Goal: Task Accomplishment & Management: Manage account settings

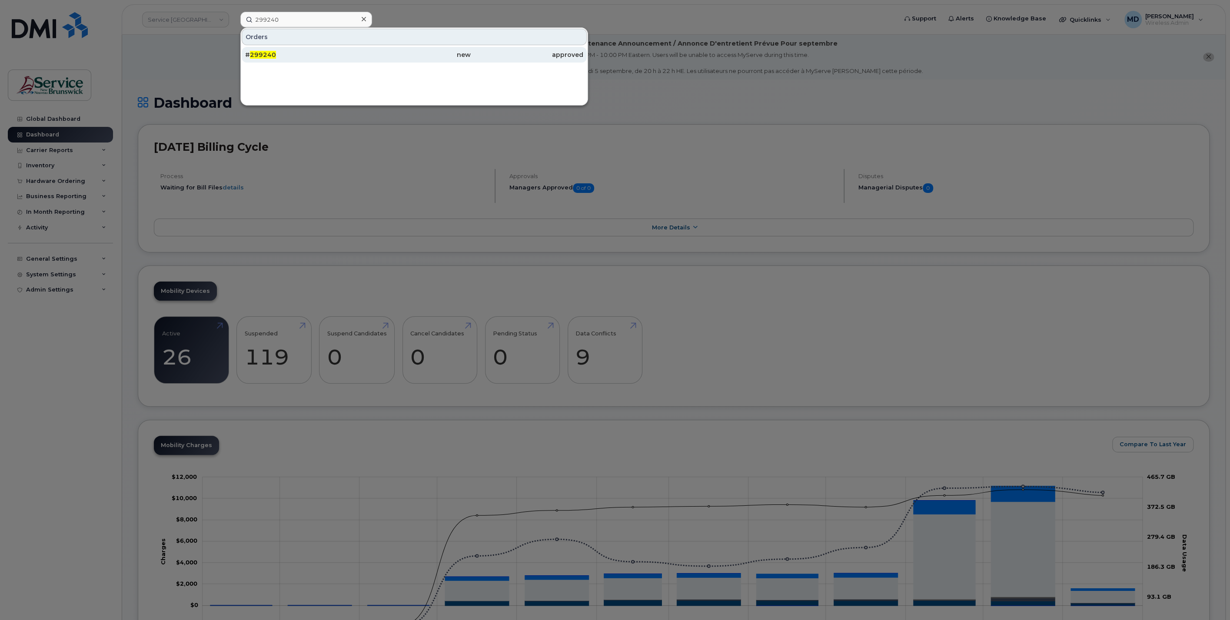
type input "299240"
click at [286, 54] on div "# 299240" at bounding box center [301, 54] width 113 height 9
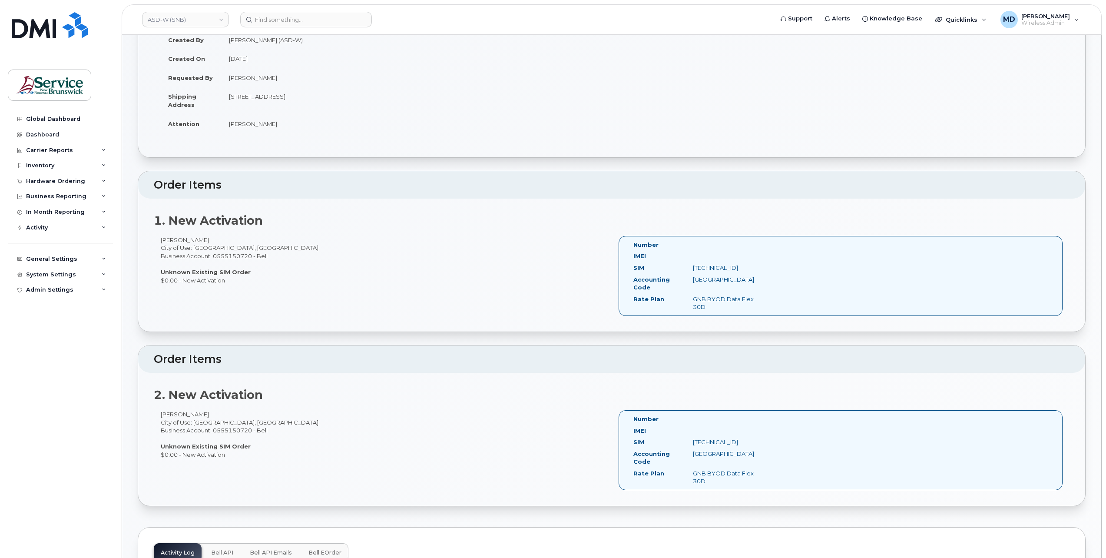
scroll to position [435, 0]
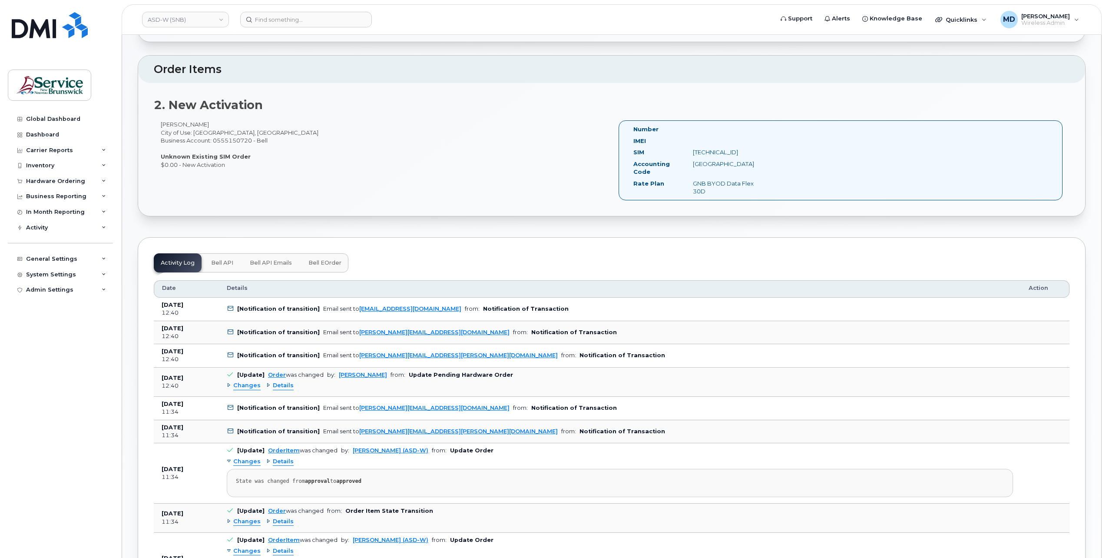
drag, startPoint x: 318, startPoint y: 260, endPoint x: 308, endPoint y: 255, distance: 11.1
click at [319, 260] on span "Bell eOrder" at bounding box center [325, 262] width 33 height 7
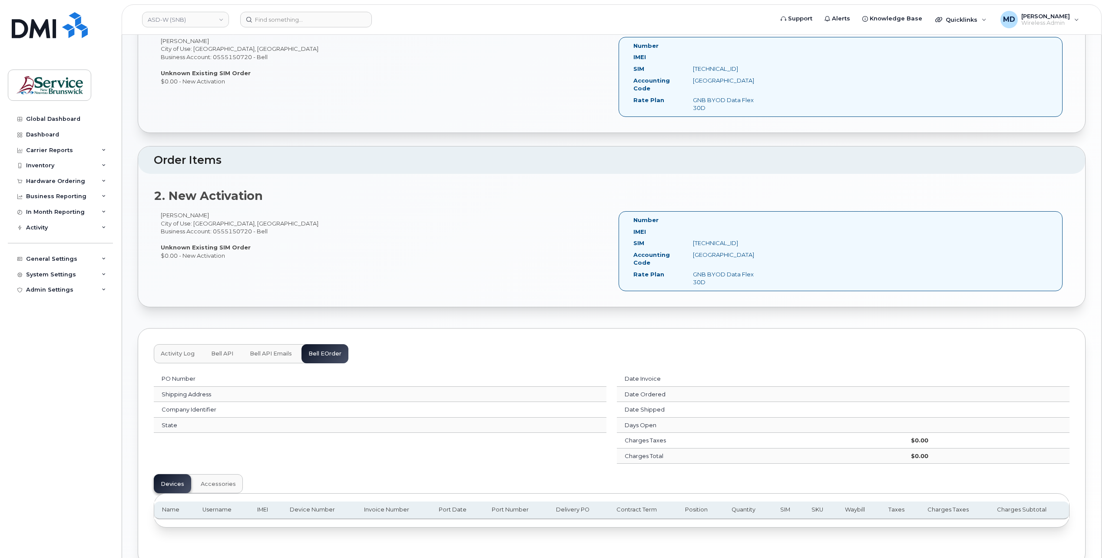
scroll to position [390, 0]
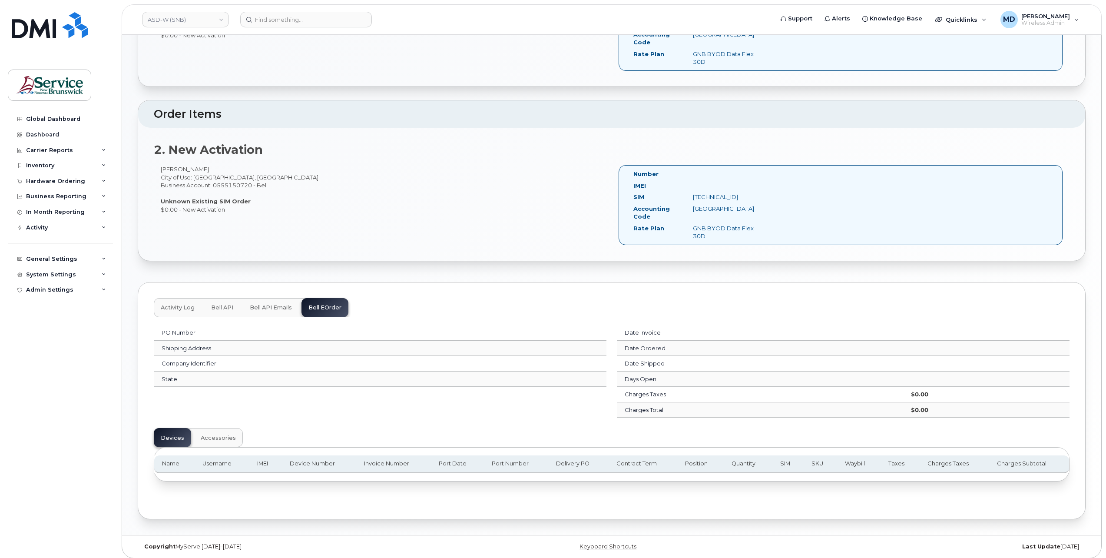
click at [183, 304] on span "Activity Log" at bounding box center [178, 307] width 34 height 7
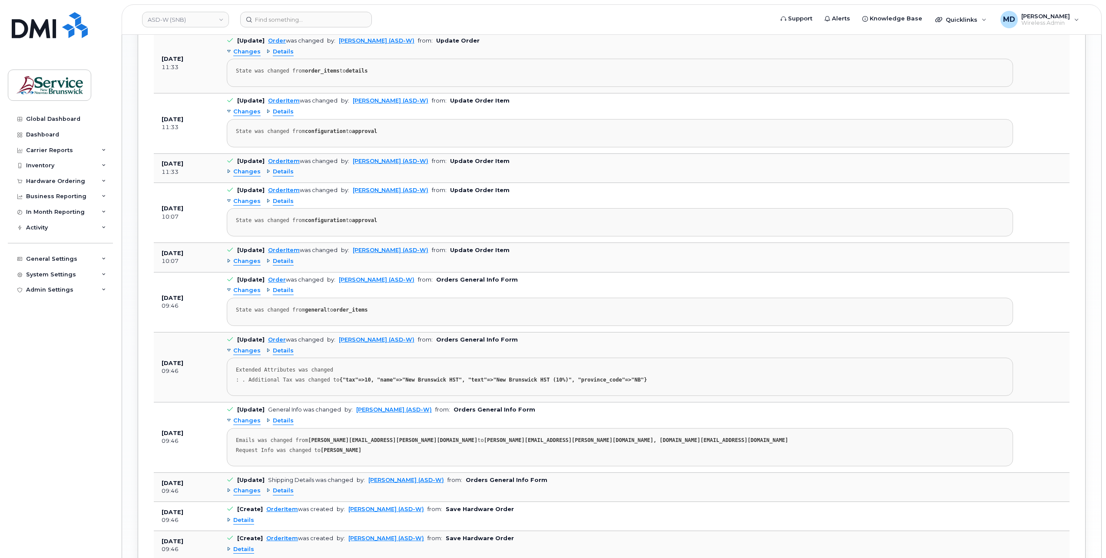
scroll to position [1239, 0]
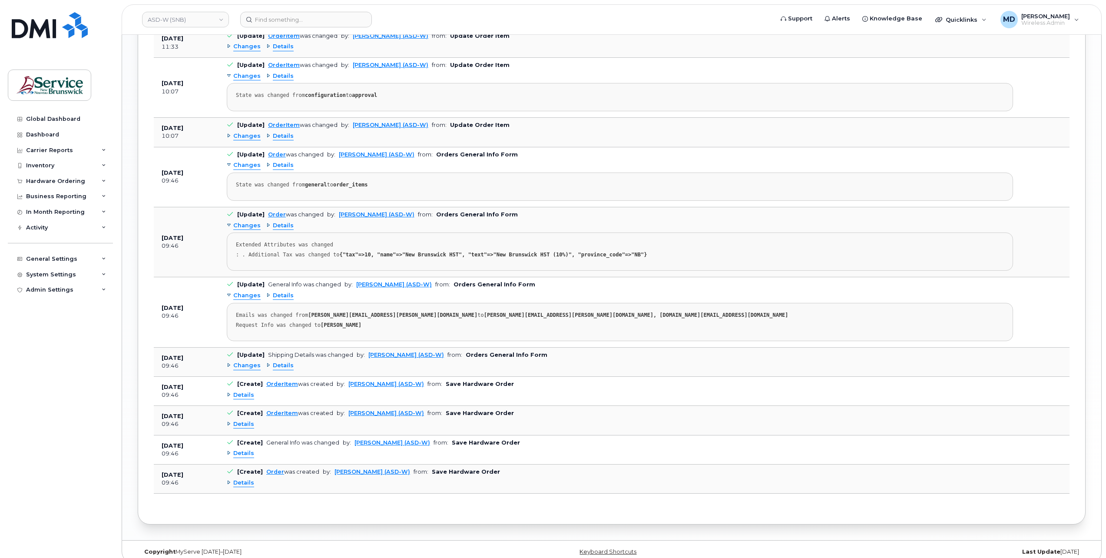
click at [245, 479] on span "Details" at bounding box center [243, 483] width 21 height 8
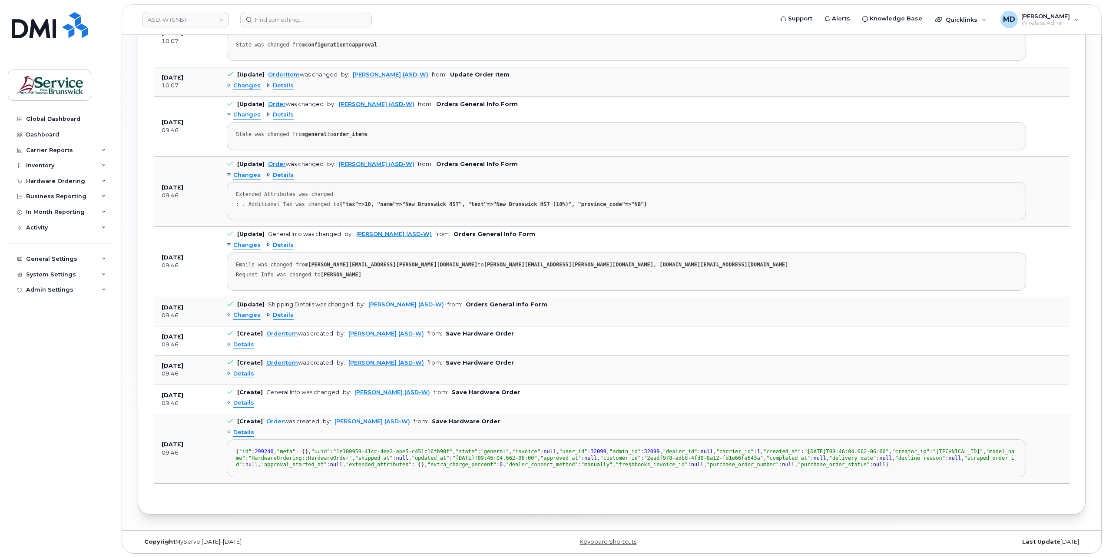
scroll to position [1304, 0]
click at [243, 399] on span "Details" at bounding box center [243, 403] width 21 height 8
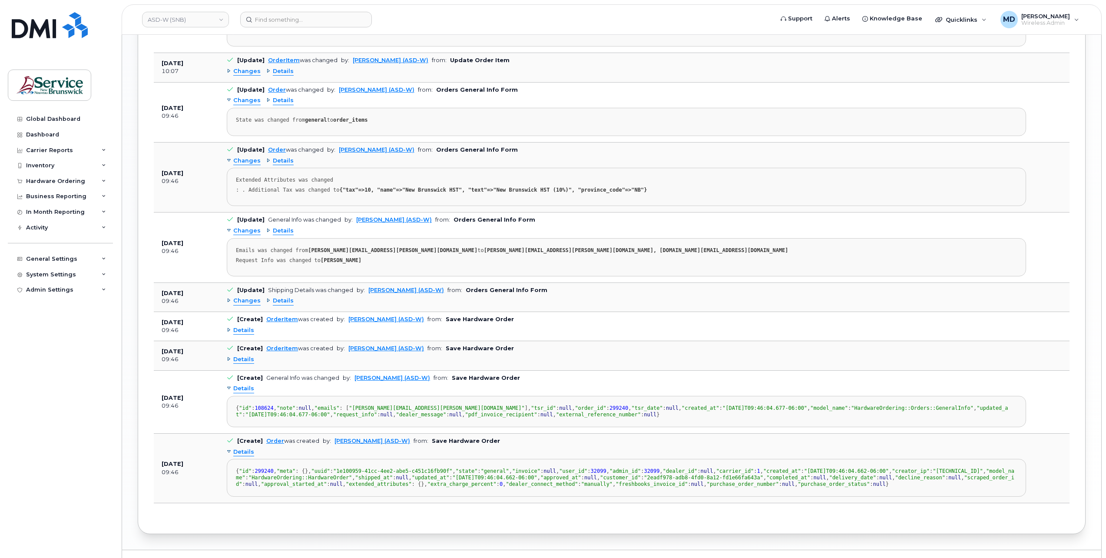
click at [243, 356] on span "Details" at bounding box center [243, 360] width 21 height 8
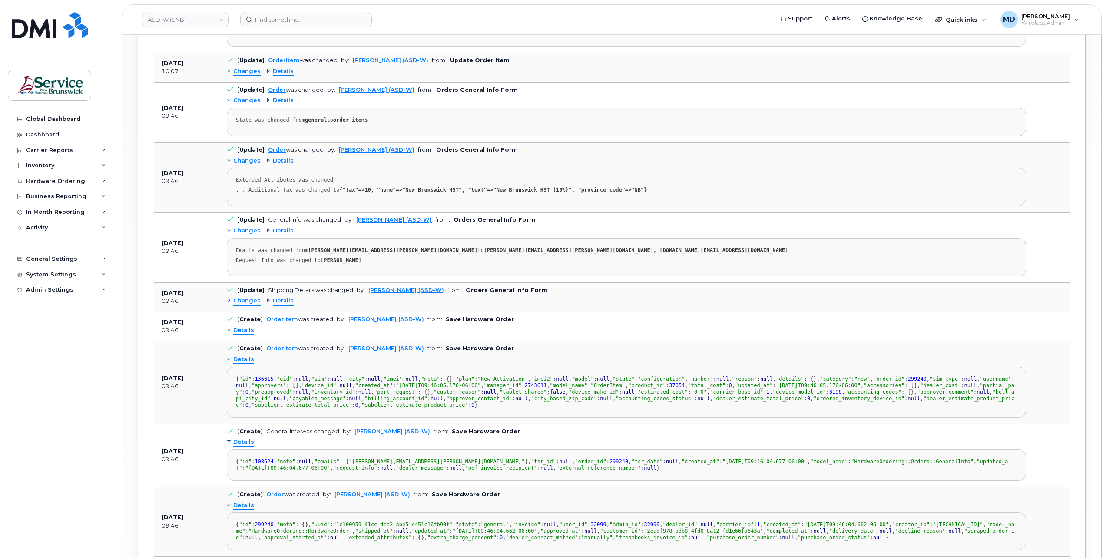
click at [243, 326] on div "Details" at bounding box center [627, 330] width 800 height 14
click at [242, 326] on span "Details" at bounding box center [243, 330] width 21 height 8
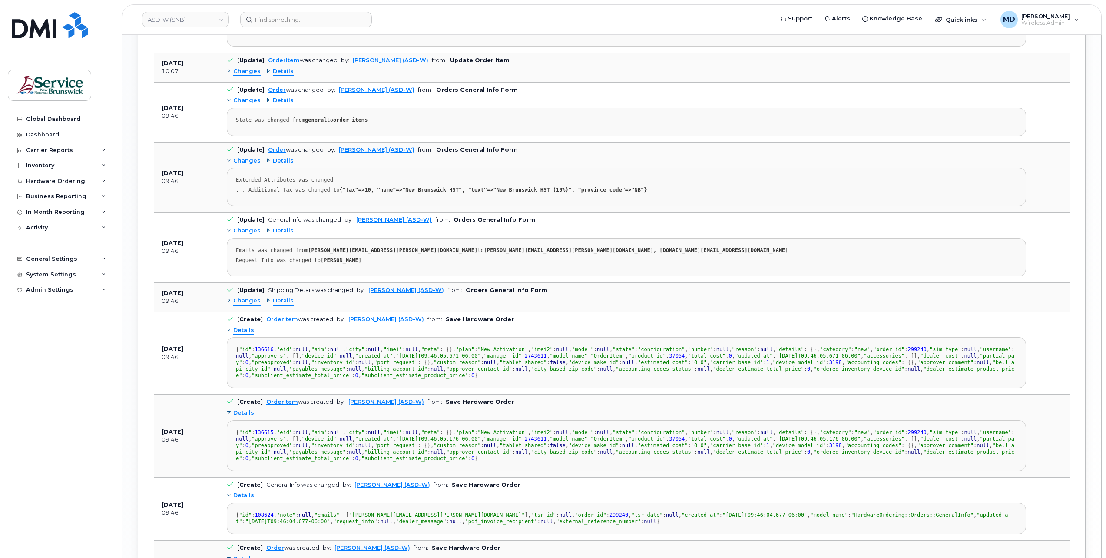
click at [240, 297] on span "Changes" at bounding box center [246, 301] width 27 height 8
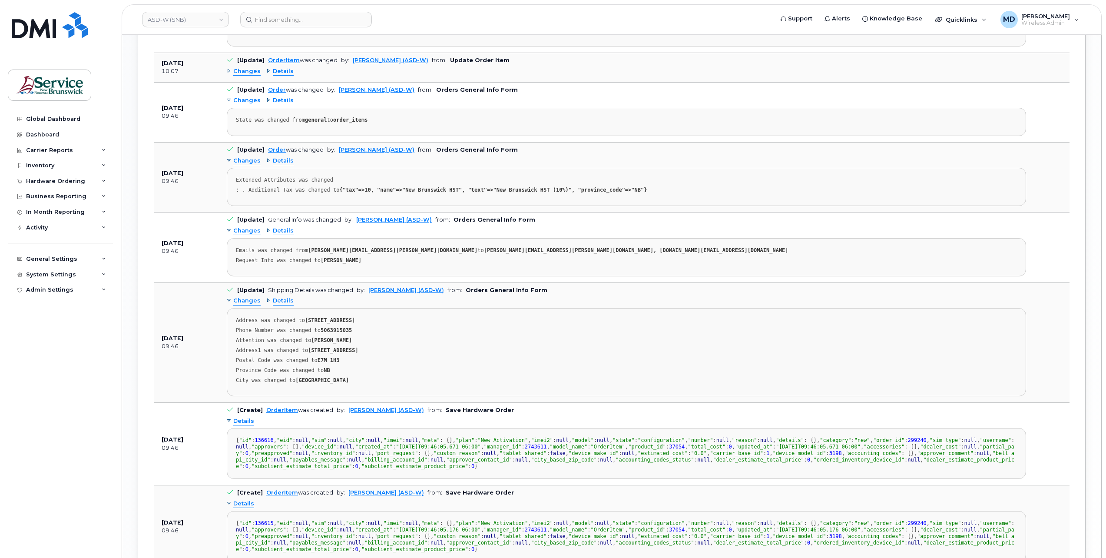
click at [251, 227] on span "Changes" at bounding box center [246, 231] width 27 height 8
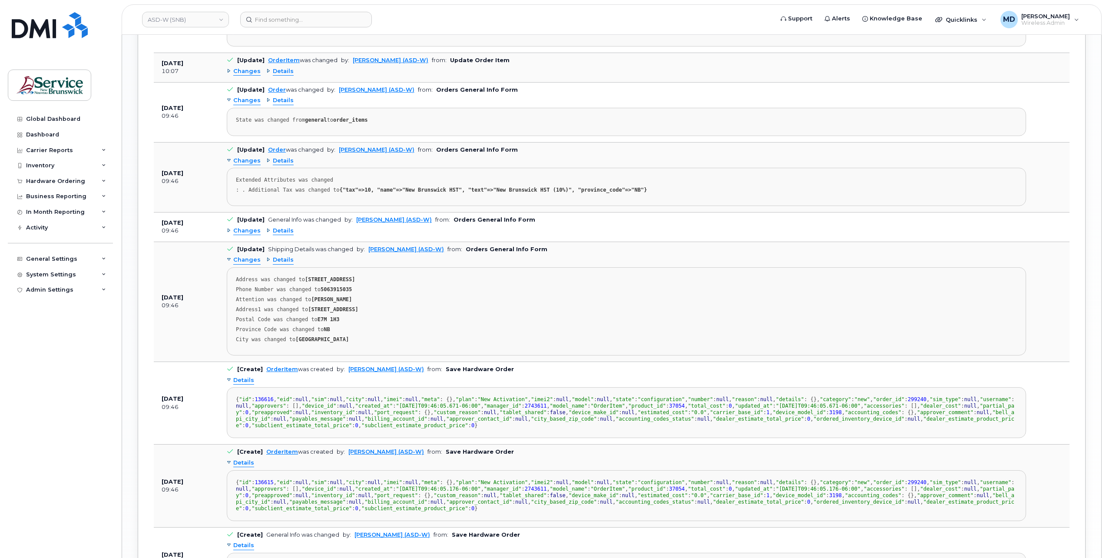
click at [251, 227] on span "Changes" at bounding box center [246, 231] width 27 height 8
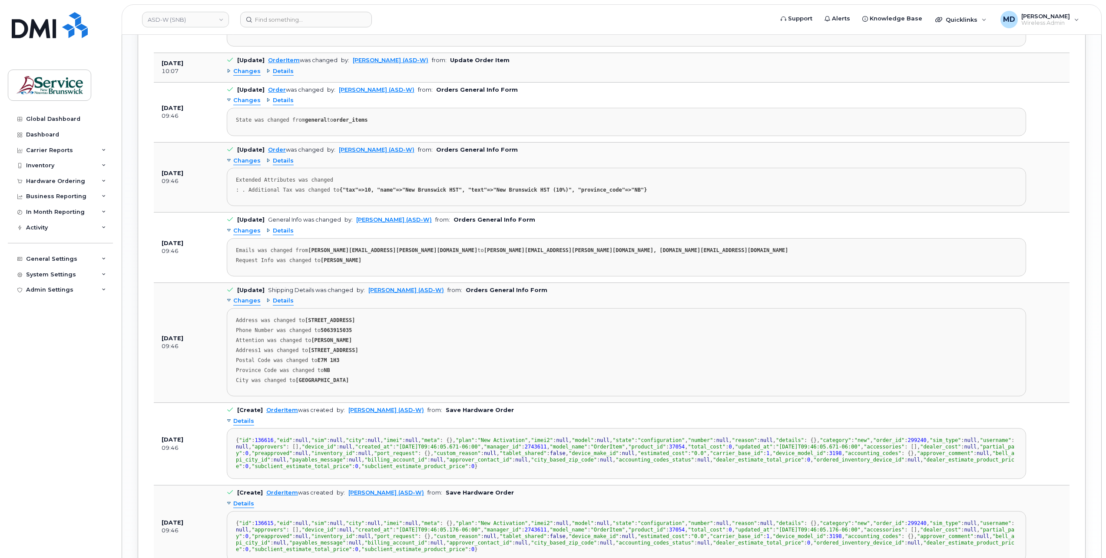
click at [246, 67] on span "Changes" at bounding box center [246, 71] width 27 height 8
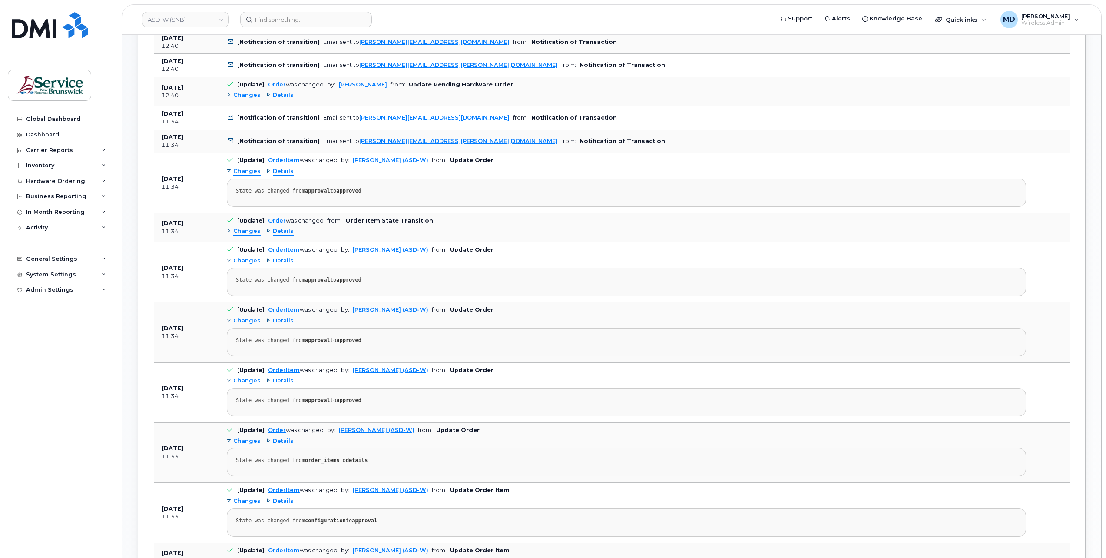
scroll to position [580, 0]
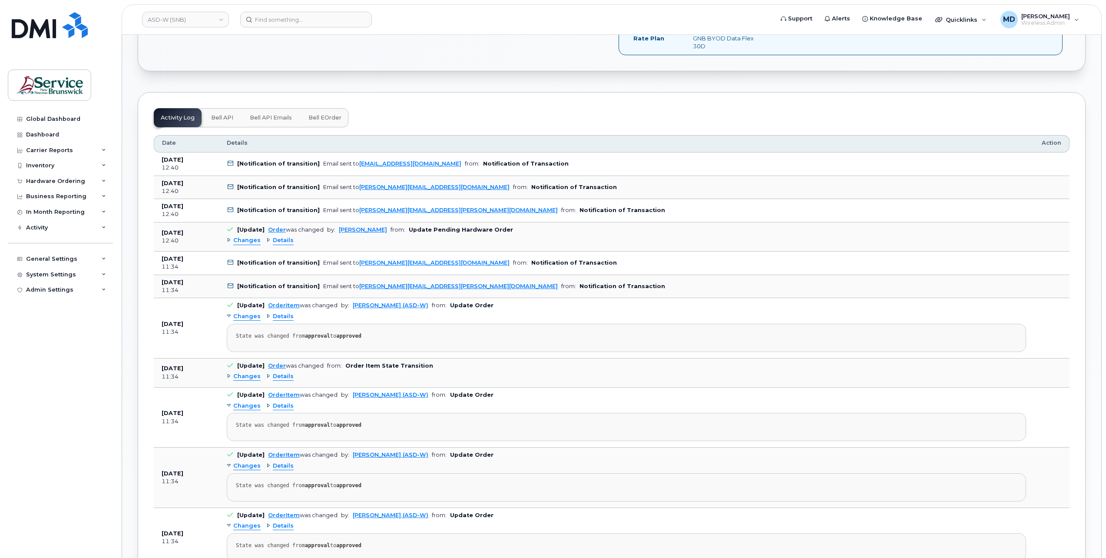
click at [250, 237] on span "Changes" at bounding box center [246, 240] width 27 height 8
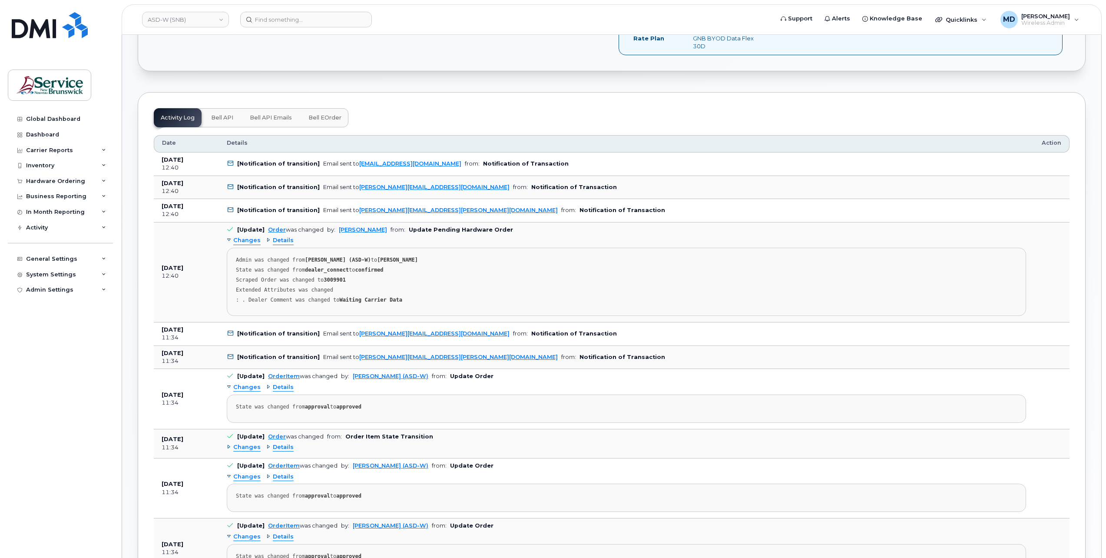
click at [250, 237] on span "Changes" at bounding box center [246, 240] width 27 height 8
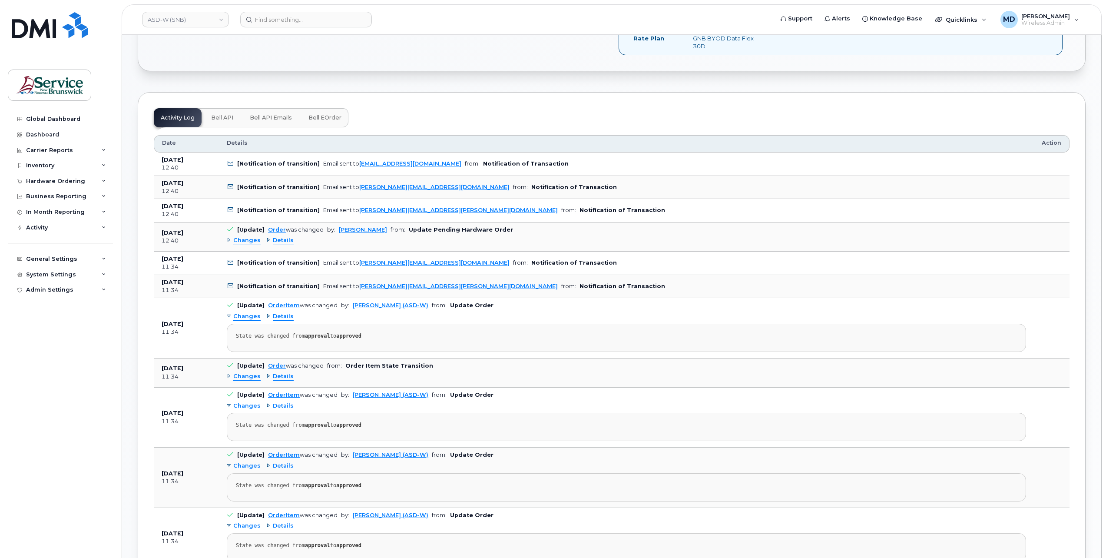
click at [223, 117] on span "Bell API" at bounding box center [222, 117] width 22 height 7
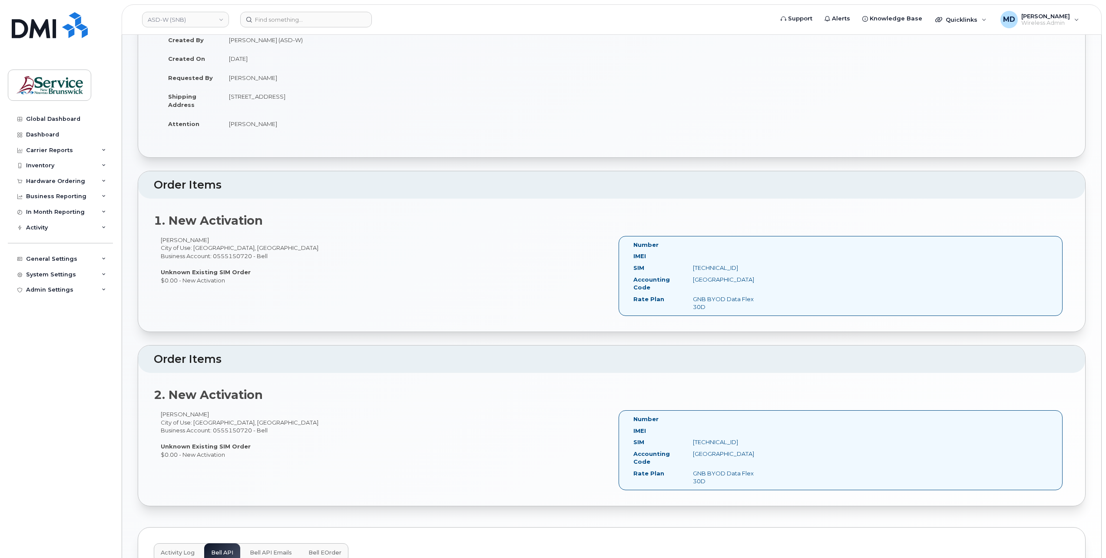
scroll to position [0, 0]
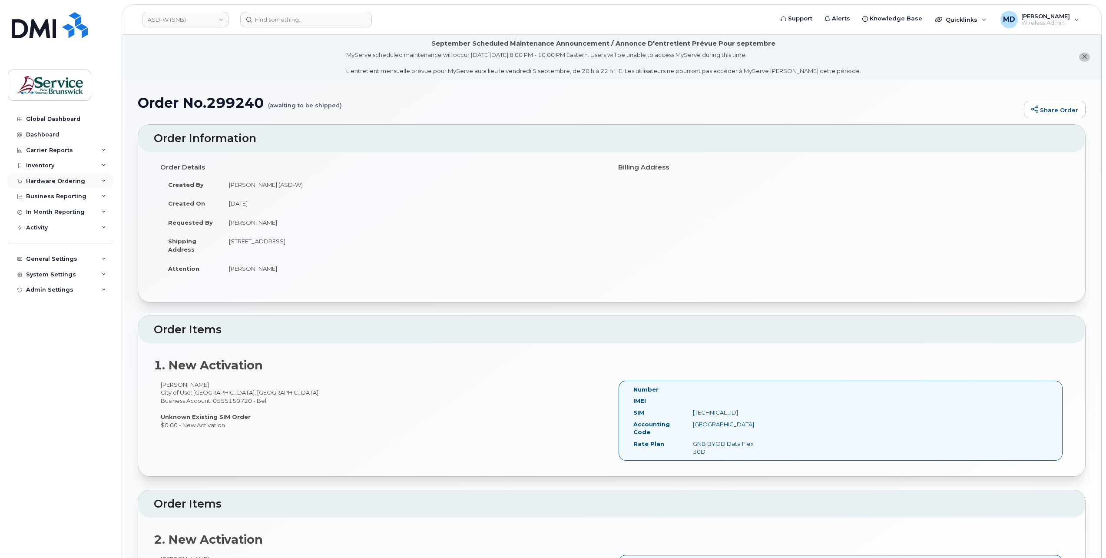
click at [45, 186] on div "Hardware Ordering" at bounding box center [60, 181] width 105 height 16
click at [46, 196] on div "Overview" at bounding box center [44, 197] width 28 height 8
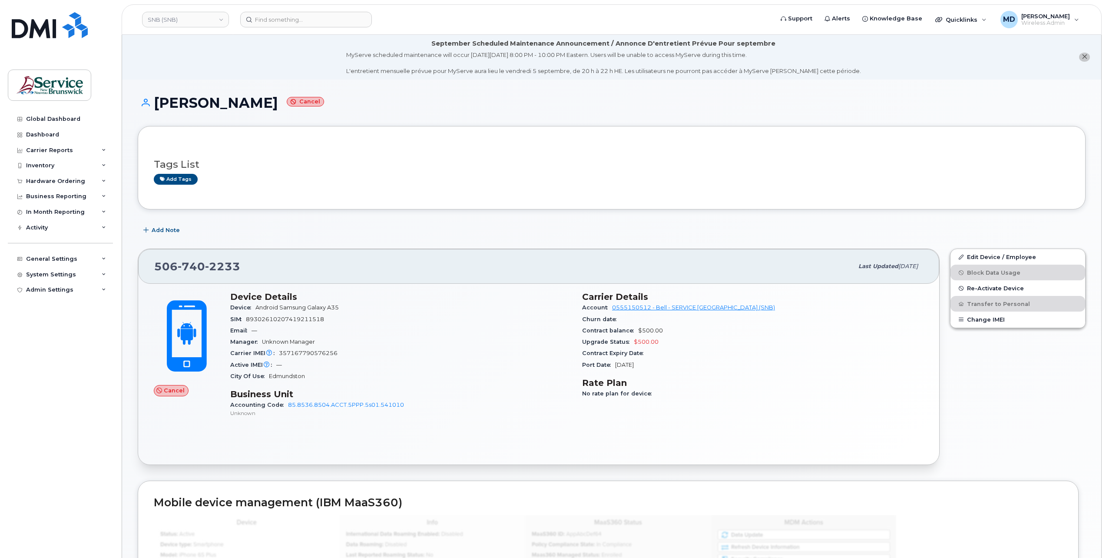
scroll to position [506, 0]
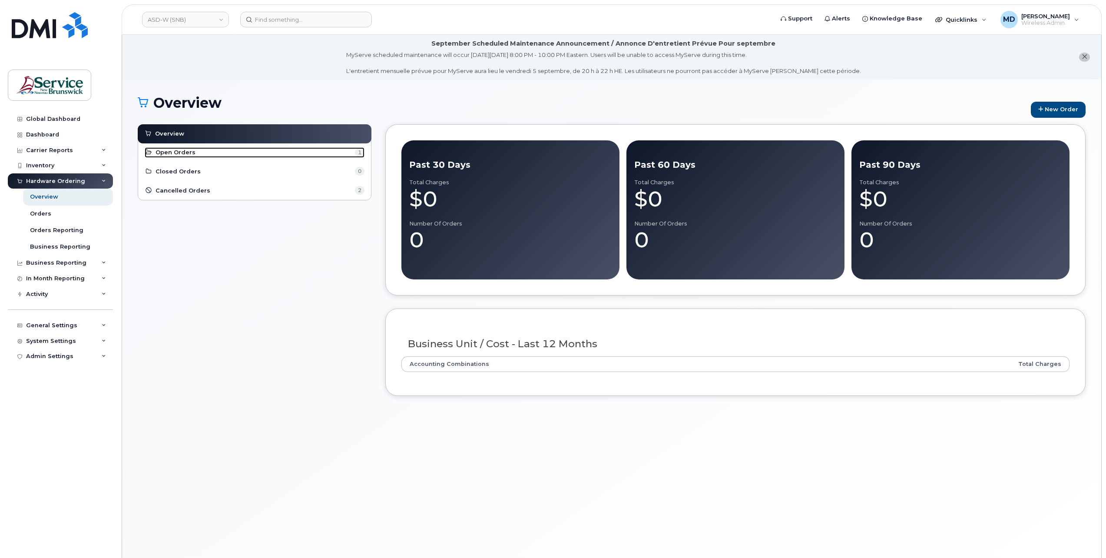
click at [191, 155] on span "Open Orders" at bounding box center [176, 152] width 40 height 8
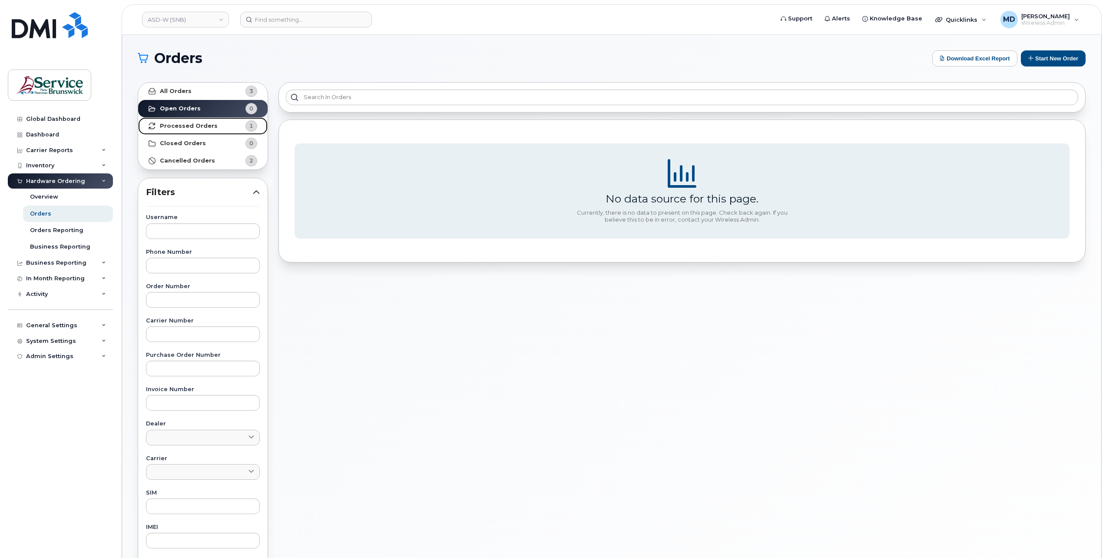
click at [190, 123] on strong "Processed Orders" at bounding box center [189, 126] width 58 height 7
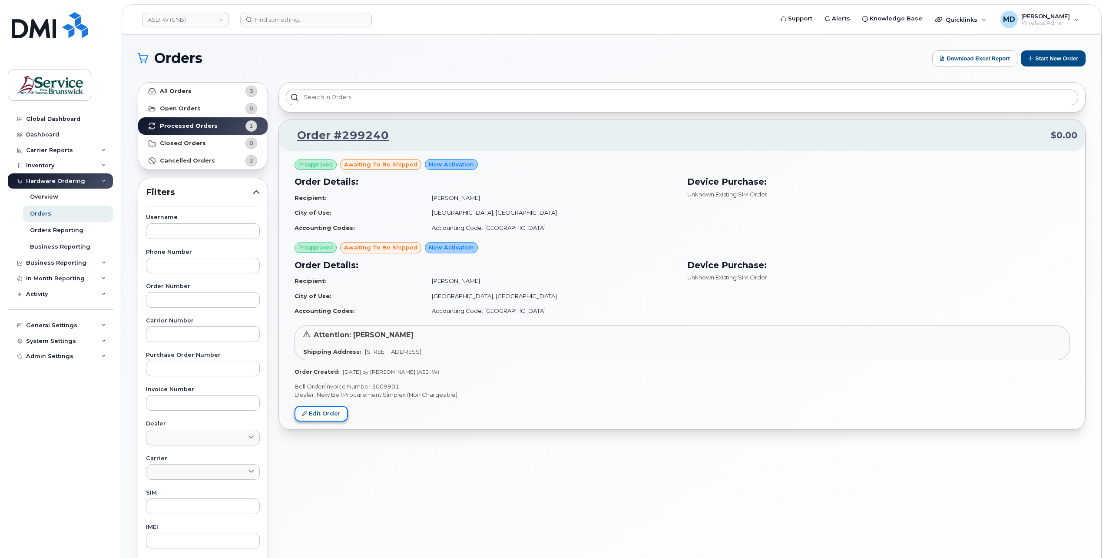
click at [326, 411] on link "Edit Order" at bounding box center [321, 414] width 53 height 16
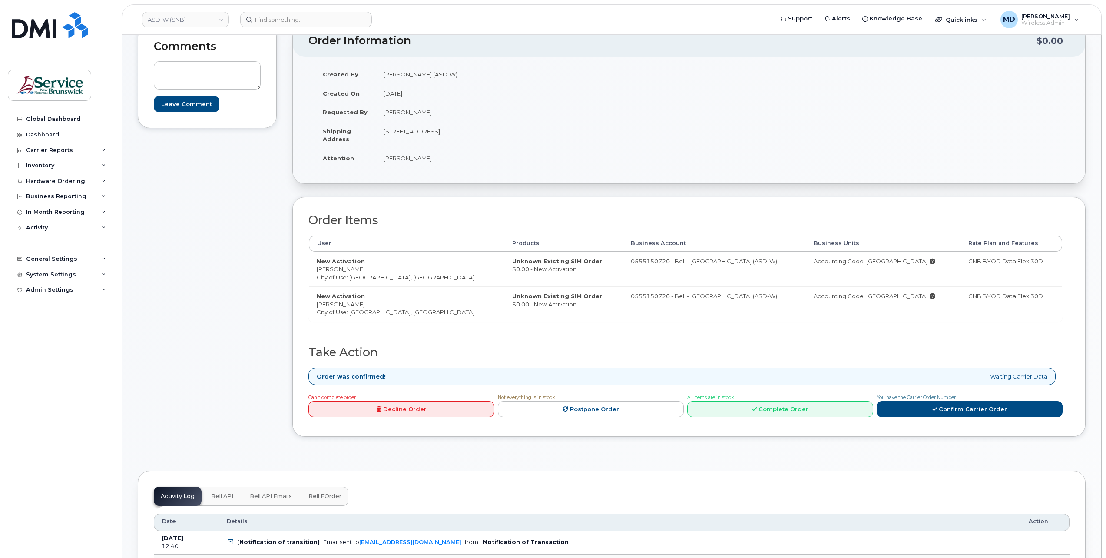
scroll to position [289, 0]
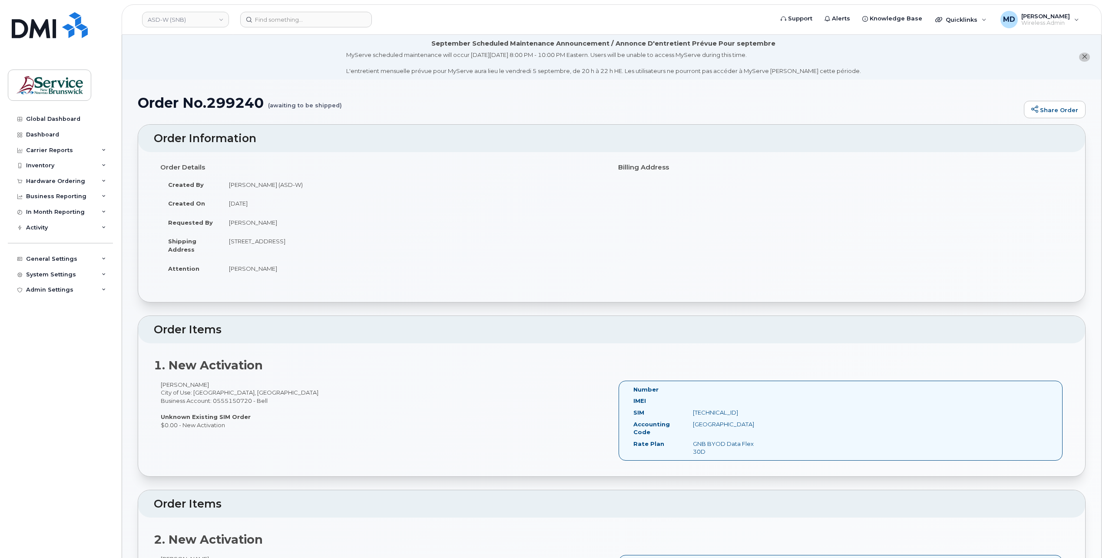
scroll to position [289, 0]
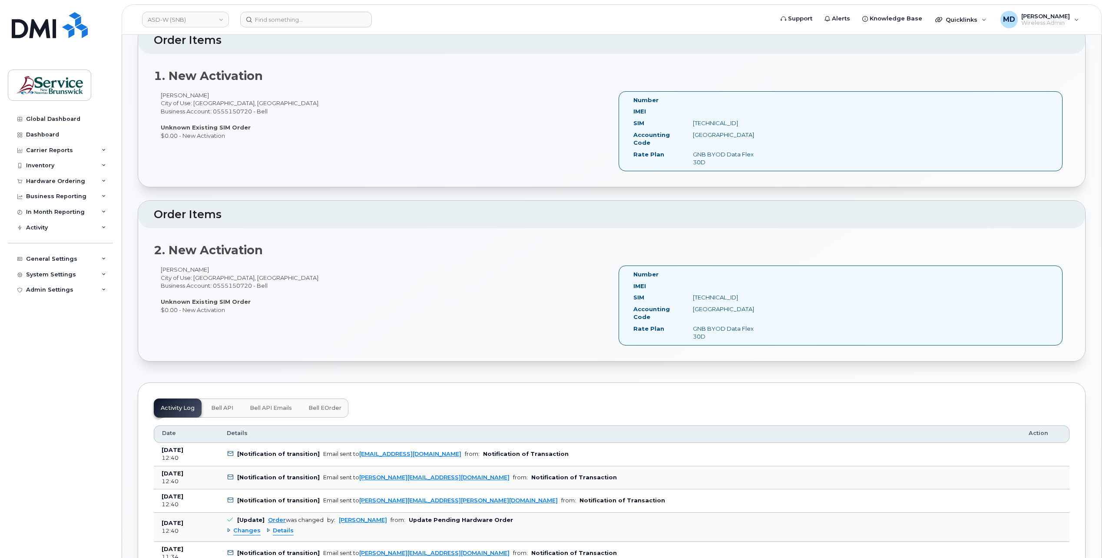
click at [319, 406] on span "Bell eOrder" at bounding box center [325, 408] width 33 height 7
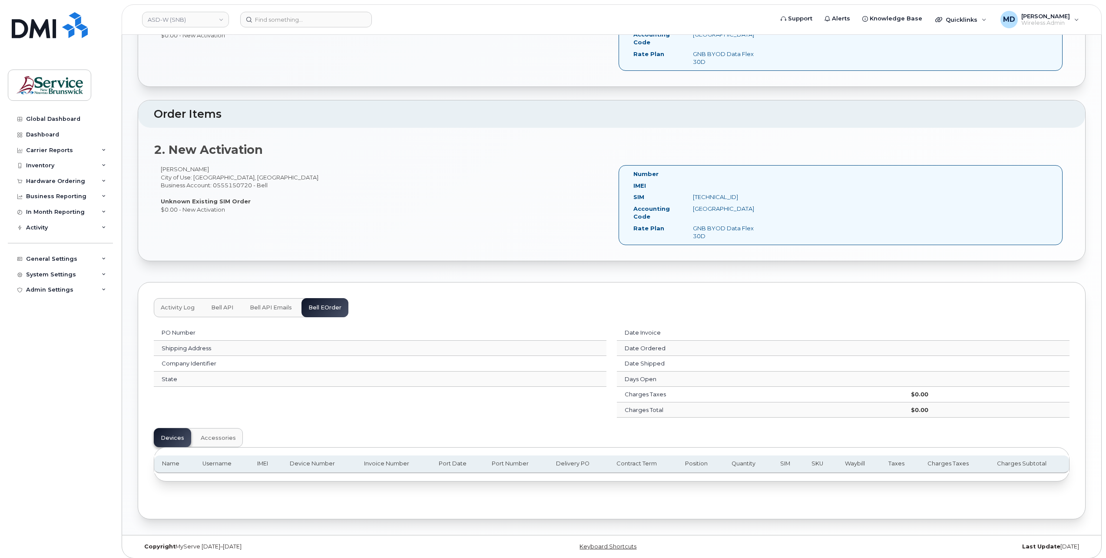
scroll to position [0, 0]
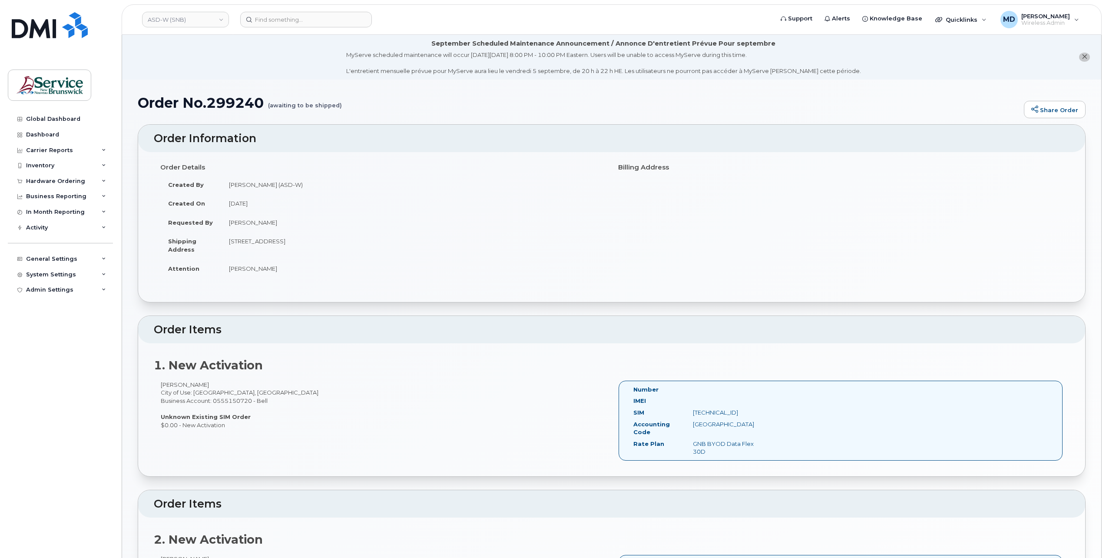
click at [195, 382] on div "Derrick Laskey City of Use: Woodstock, New Brunswick Business Account: 05551507…" at bounding box center [383, 405] width 458 height 48
drag, startPoint x: 214, startPoint y: 413, endPoint x: 219, endPoint y: 410, distance: 5.8
click at [215, 413] on strong "Unknown Existing SIM Order" at bounding box center [206, 416] width 90 height 7
click at [53, 181] on div "Hardware Ordering" at bounding box center [55, 181] width 59 height 7
click at [47, 212] on div "Orders" at bounding box center [40, 214] width 21 height 8
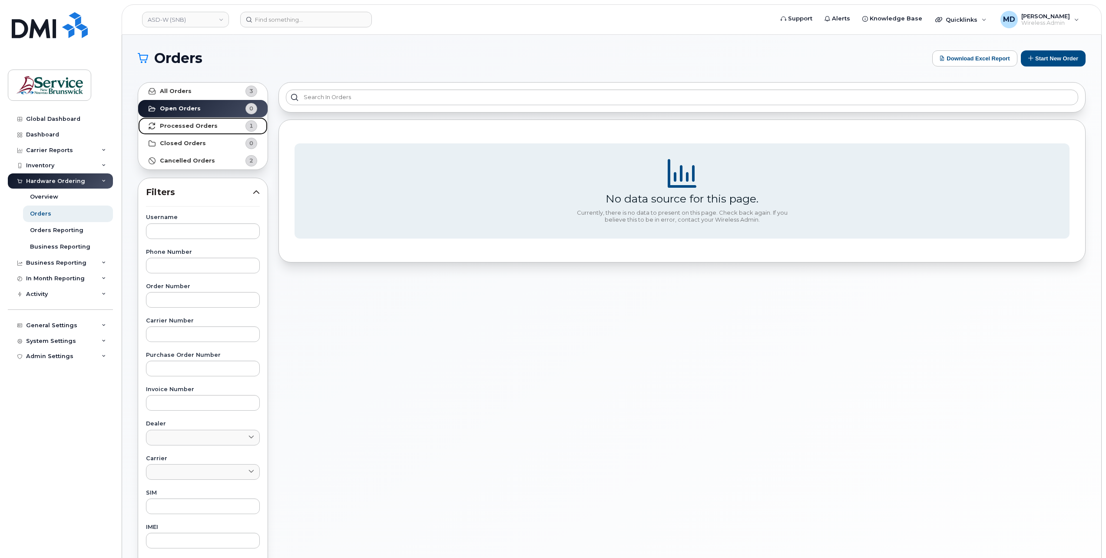
click at [201, 130] on link "Processed Orders 1" at bounding box center [203, 125] width 130 height 17
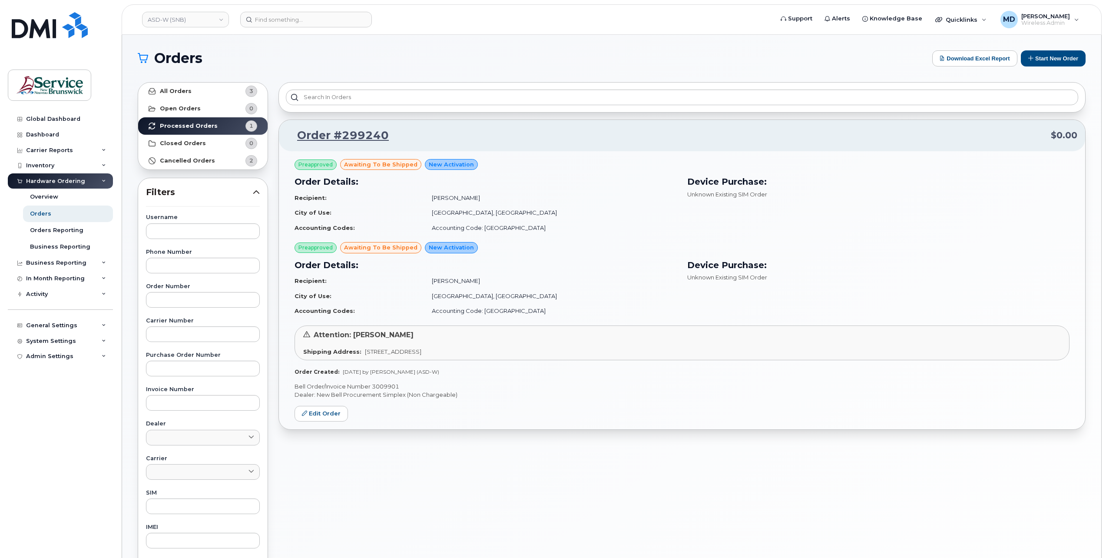
click at [391, 386] on p "Bell Order/Invoice Number 3009901" at bounding box center [682, 386] width 775 height 8
copy p "3009901"
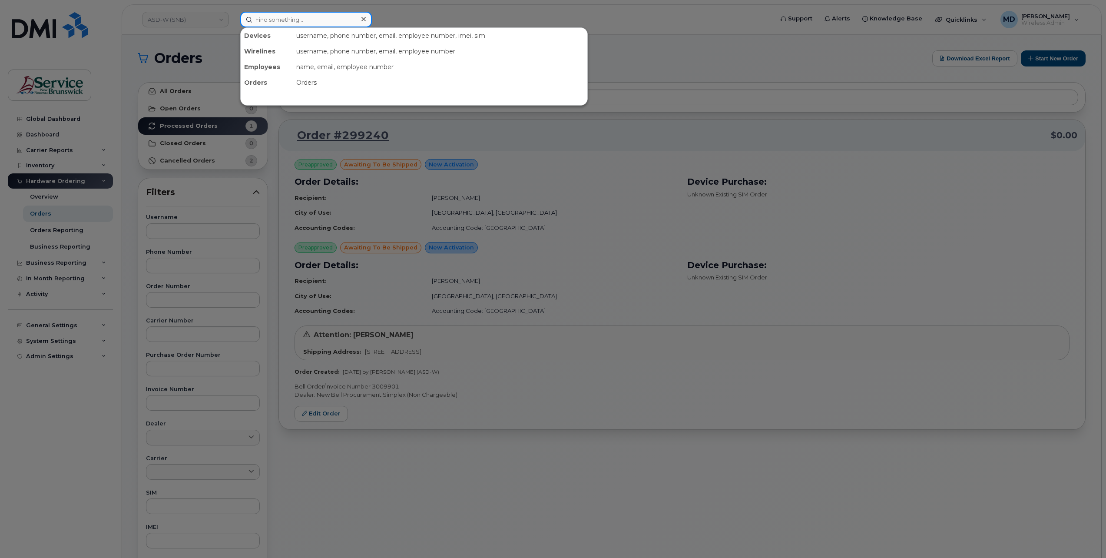
click at [286, 23] on input at bounding box center [306, 20] width 132 height 16
paste input "299201"
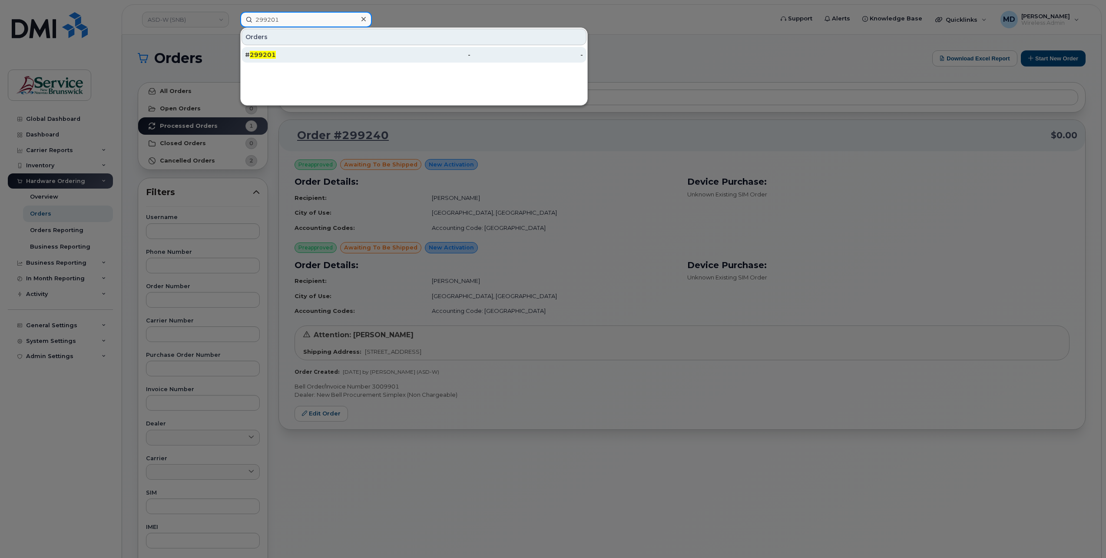
type input "299201"
click at [272, 52] on span "299201" at bounding box center [263, 55] width 26 height 8
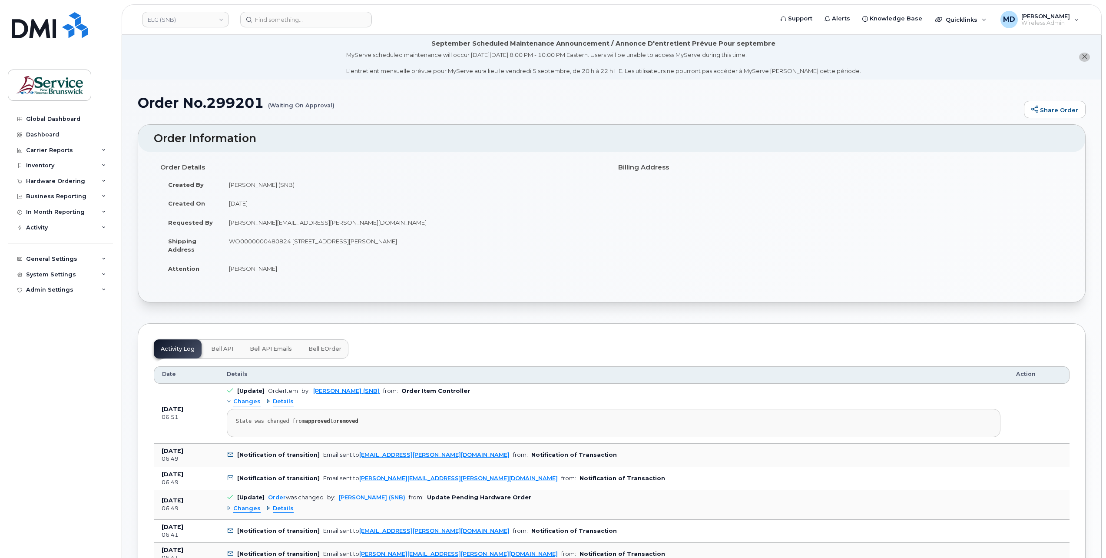
click at [313, 348] on span "Bell eOrder" at bounding box center [325, 349] width 33 height 7
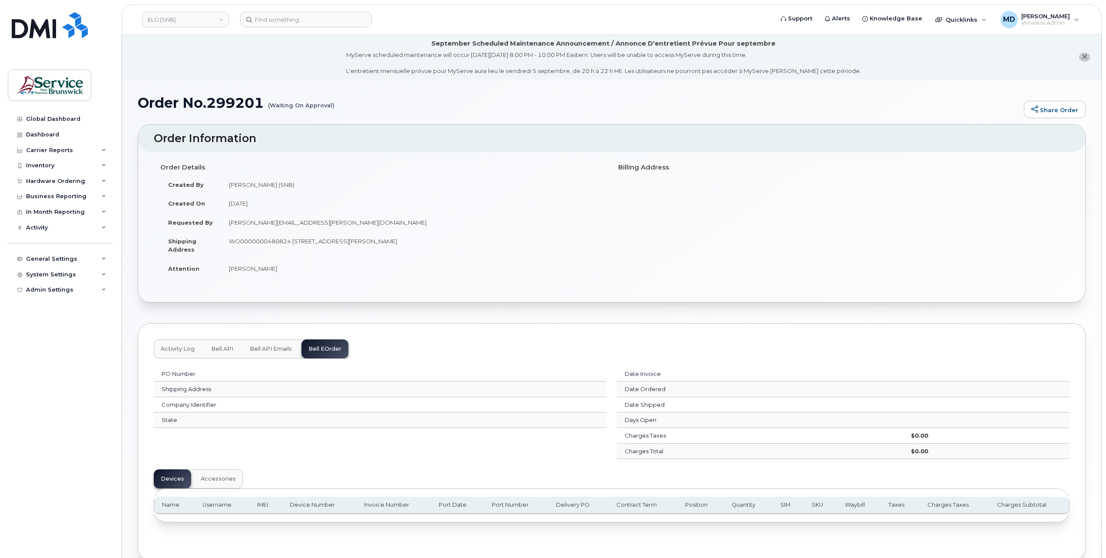
click at [183, 342] on button "Activity Log" at bounding box center [178, 348] width 48 height 19
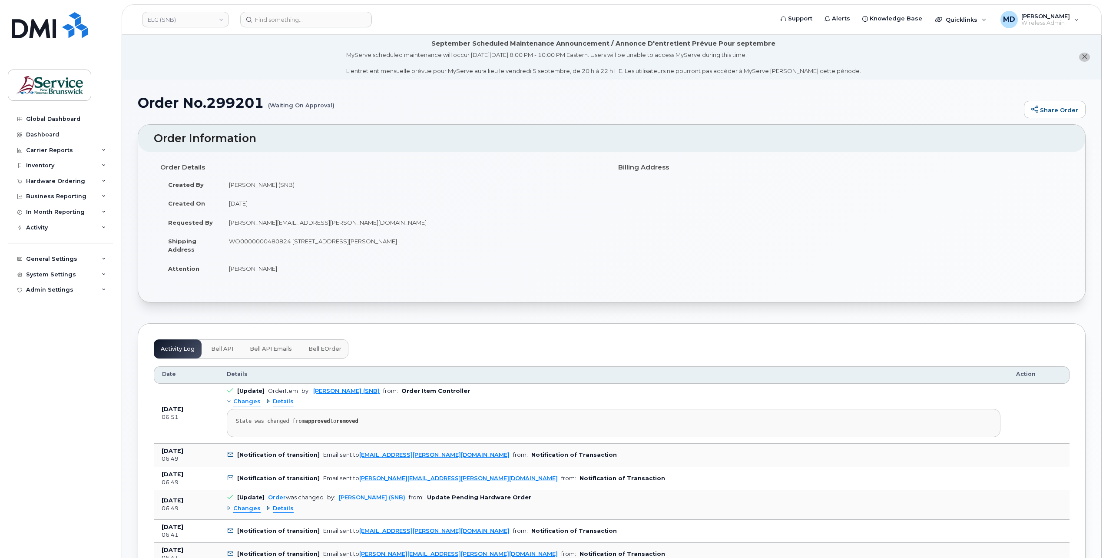
scroll to position [145, 0]
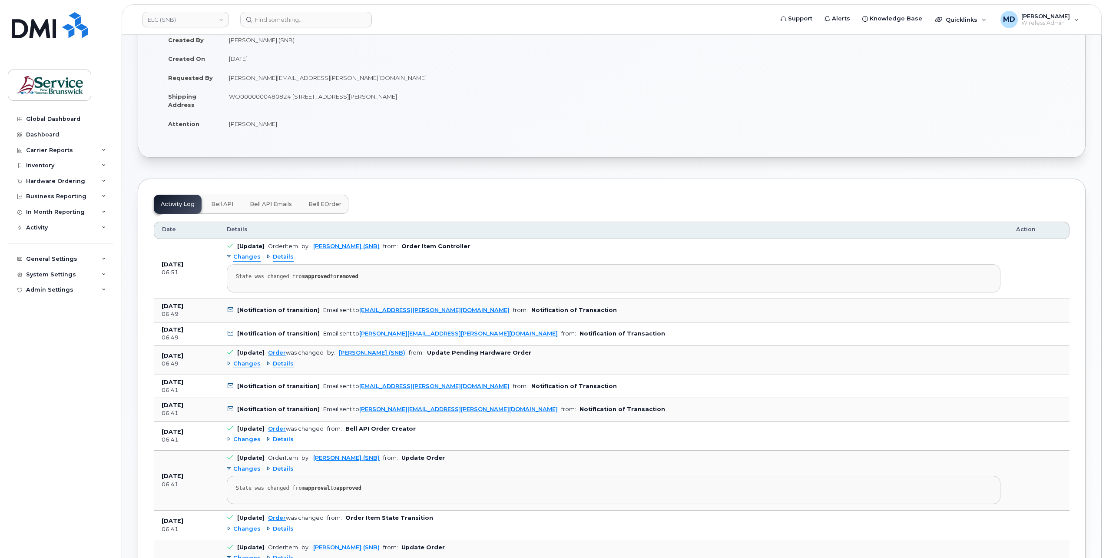
click at [247, 365] on span "Changes" at bounding box center [246, 364] width 27 height 8
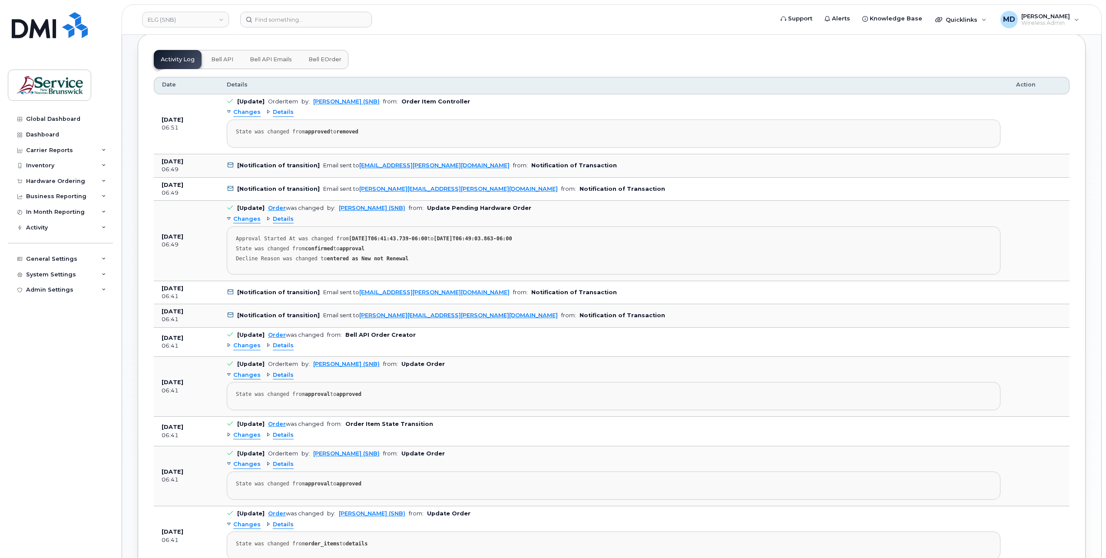
scroll to position [0, 0]
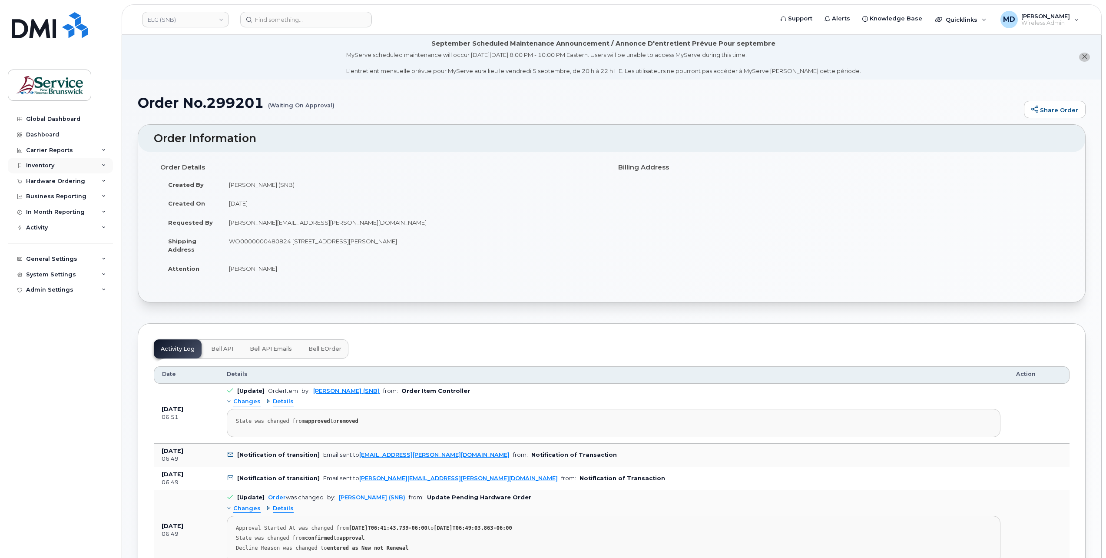
click at [46, 169] on div "Inventory" at bounding box center [40, 165] width 28 height 7
click at [50, 263] on div "Hardware Ordering" at bounding box center [55, 264] width 59 height 7
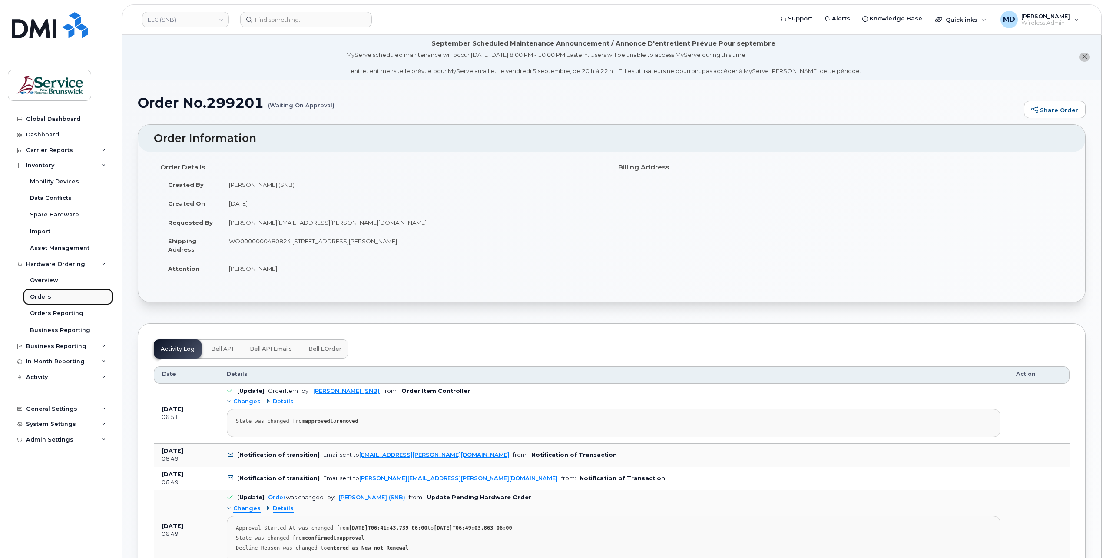
click at [45, 301] on link "Orders" at bounding box center [68, 297] width 90 height 17
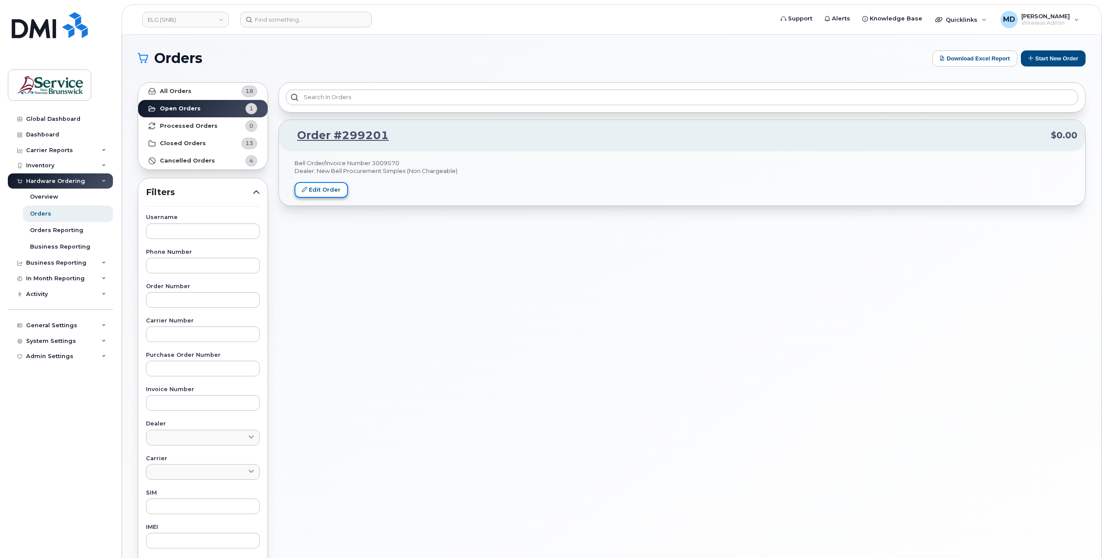
click at [321, 188] on link "Edit Order" at bounding box center [321, 190] width 53 height 16
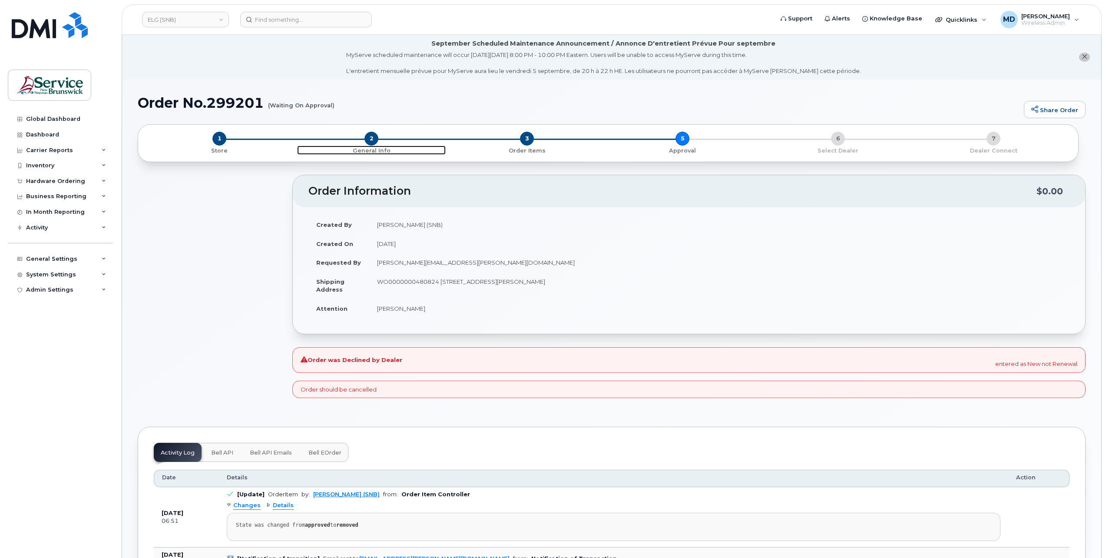
click at [372, 139] on span "2" at bounding box center [372, 139] width 14 height 14
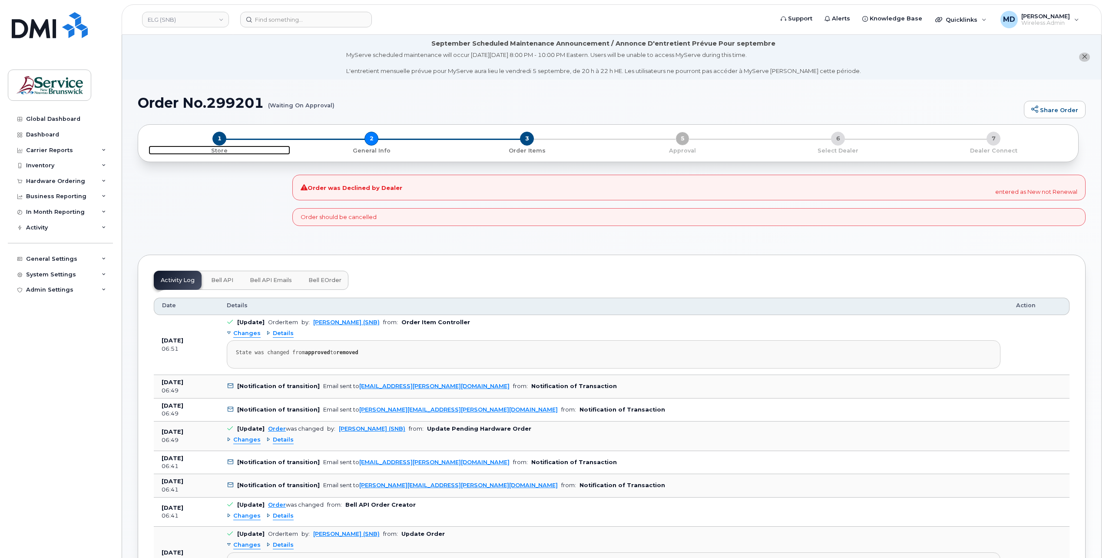
click at [216, 139] on span "1" at bounding box center [220, 139] width 14 height 14
click at [220, 280] on span "Bell API" at bounding box center [222, 280] width 22 height 7
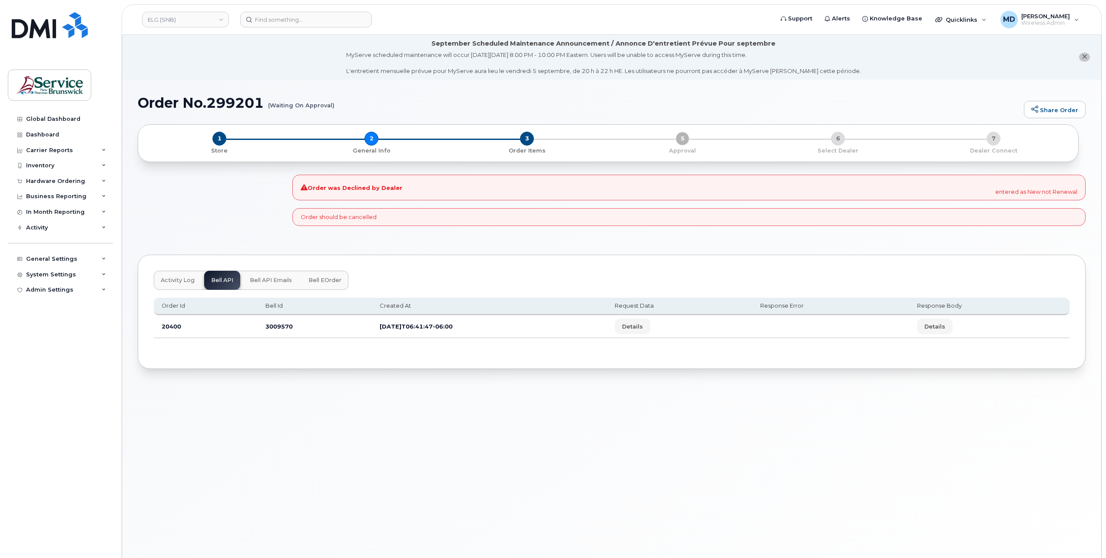
click at [179, 275] on button "Activity Log" at bounding box center [178, 280] width 48 height 19
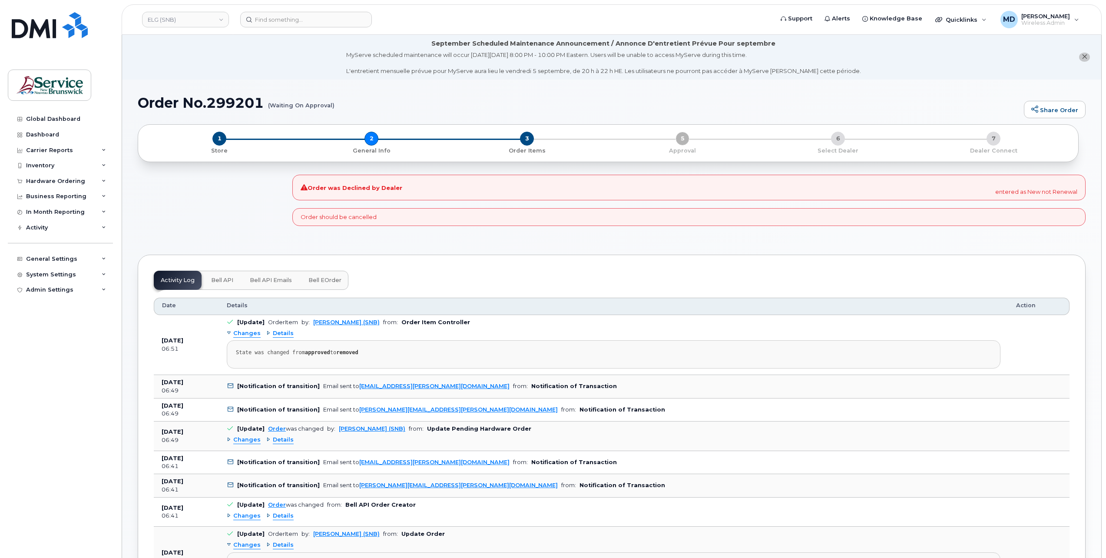
click at [274, 278] on span "Bell API Emails" at bounding box center [271, 280] width 42 height 7
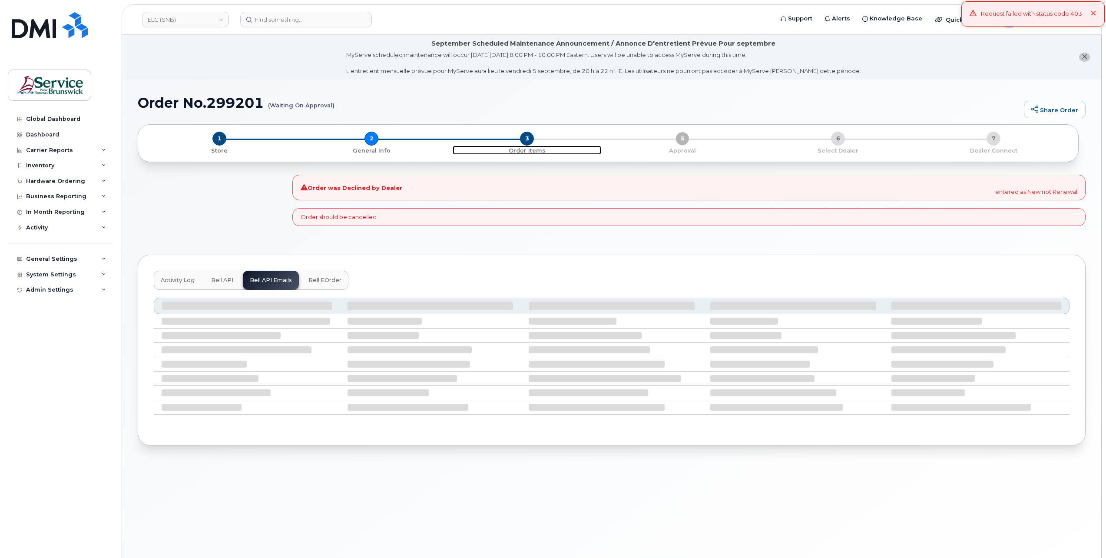
drag, startPoint x: 523, startPoint y: 142, endPoint x: 495, endPoint y: 150, distance: 29.2
click at [524, 142] on span "3" at bounding box center [527, 139] width 14 height 14
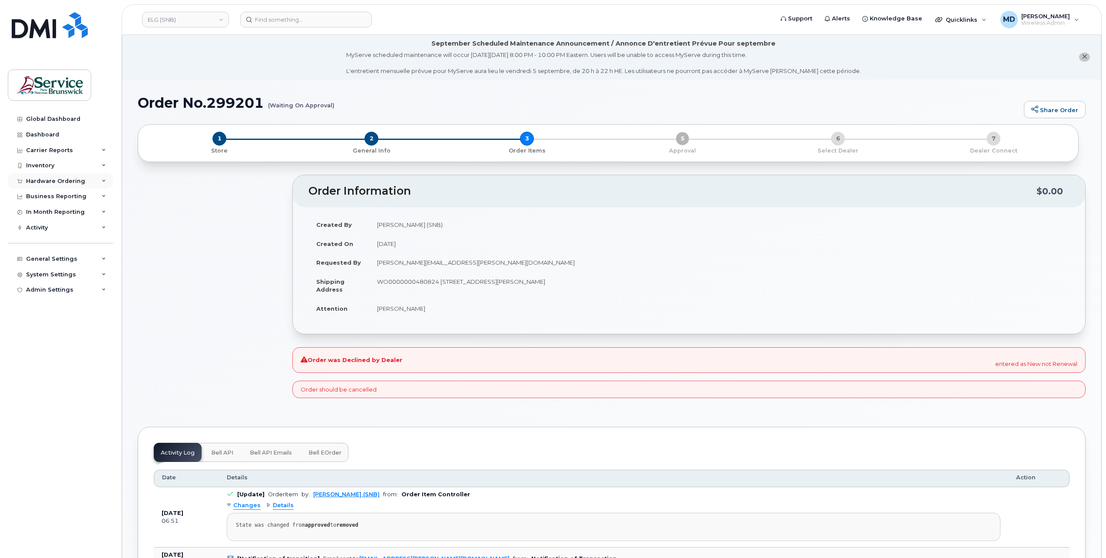
click at [53, 182] on div "Hardware Ordering" at bounding box center [55, 181] width 59 height 7
click at [40, 213] on div "Orders" at bounding box center [40, 214] width 21 height 8
